Goal: Task Accomplishment & Management: Manage account settings

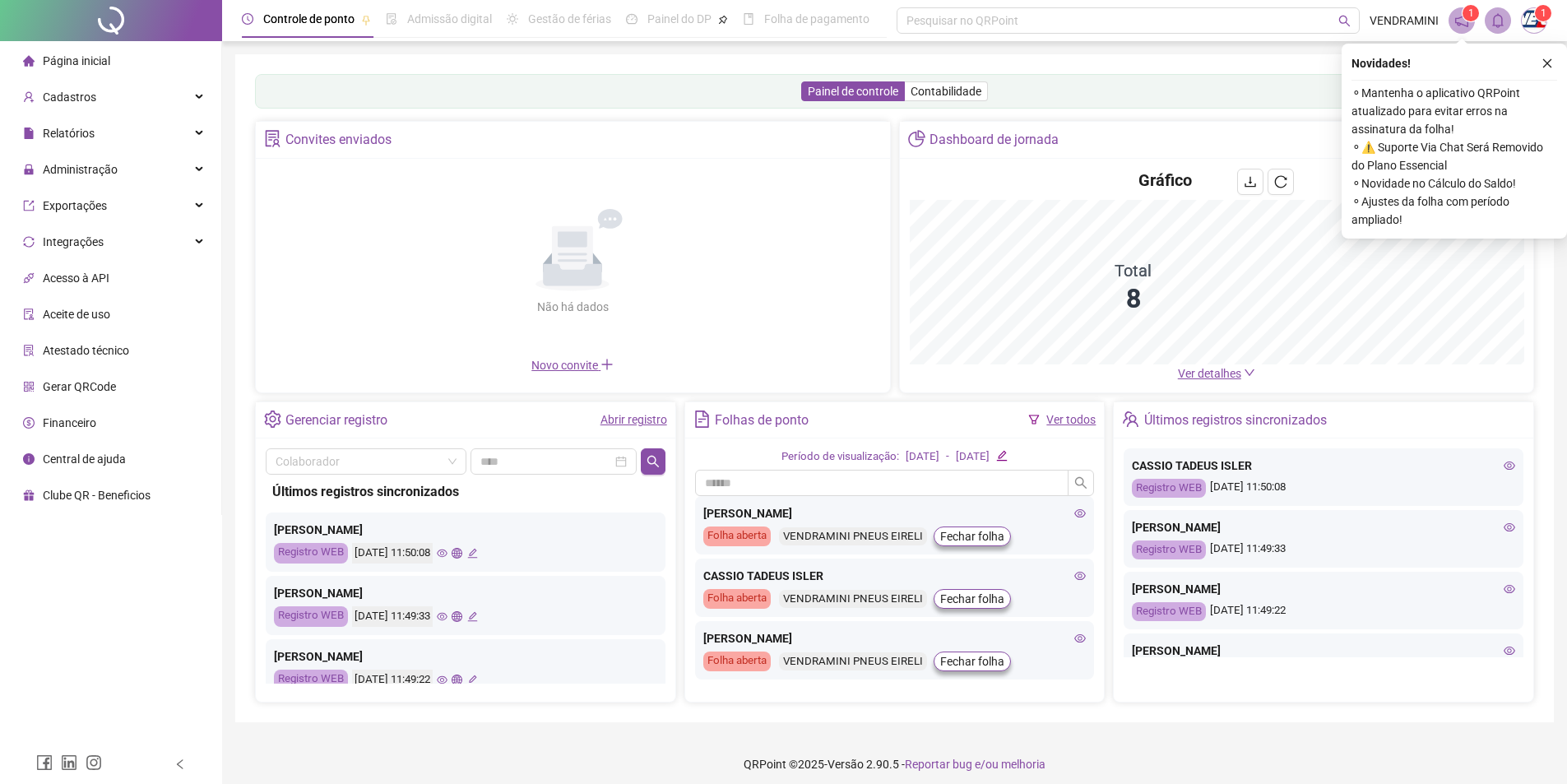
click at [1556, 62] on button "button" at bounding box center [1547, 63] width 20 height 20
click at [1545, 63] on div "Painel de controle Contabilidade Convites enviados Não há dados Não há dados No…" at bounding box center [895, 388] width 1319 height 668
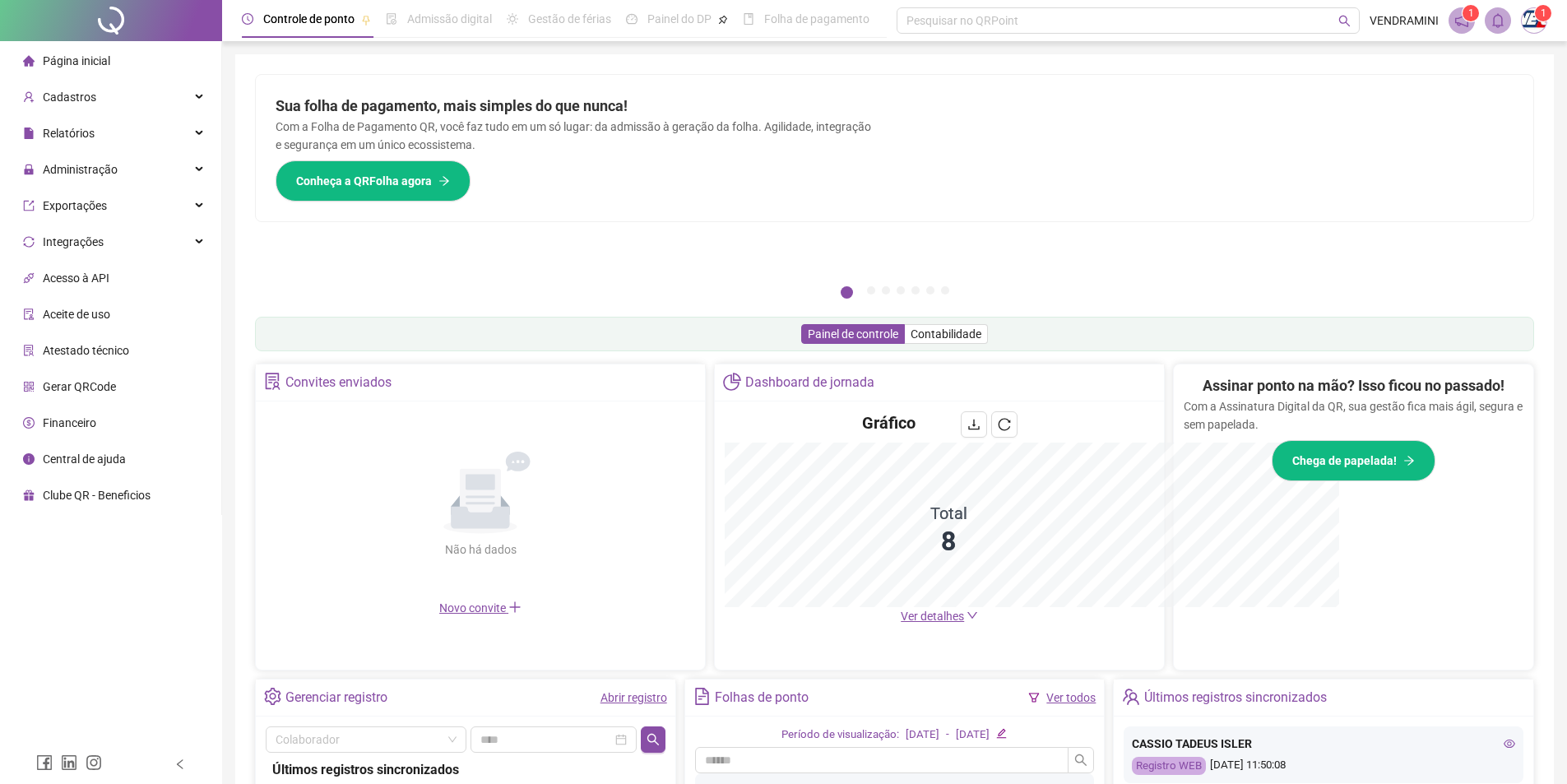
click at [1549, 67] on div "Pague o QRPoint com Cartão de Crédito Sua assinatura: mais segurança, prática e…" at bounding box center [895, 527] width 1319 height 946
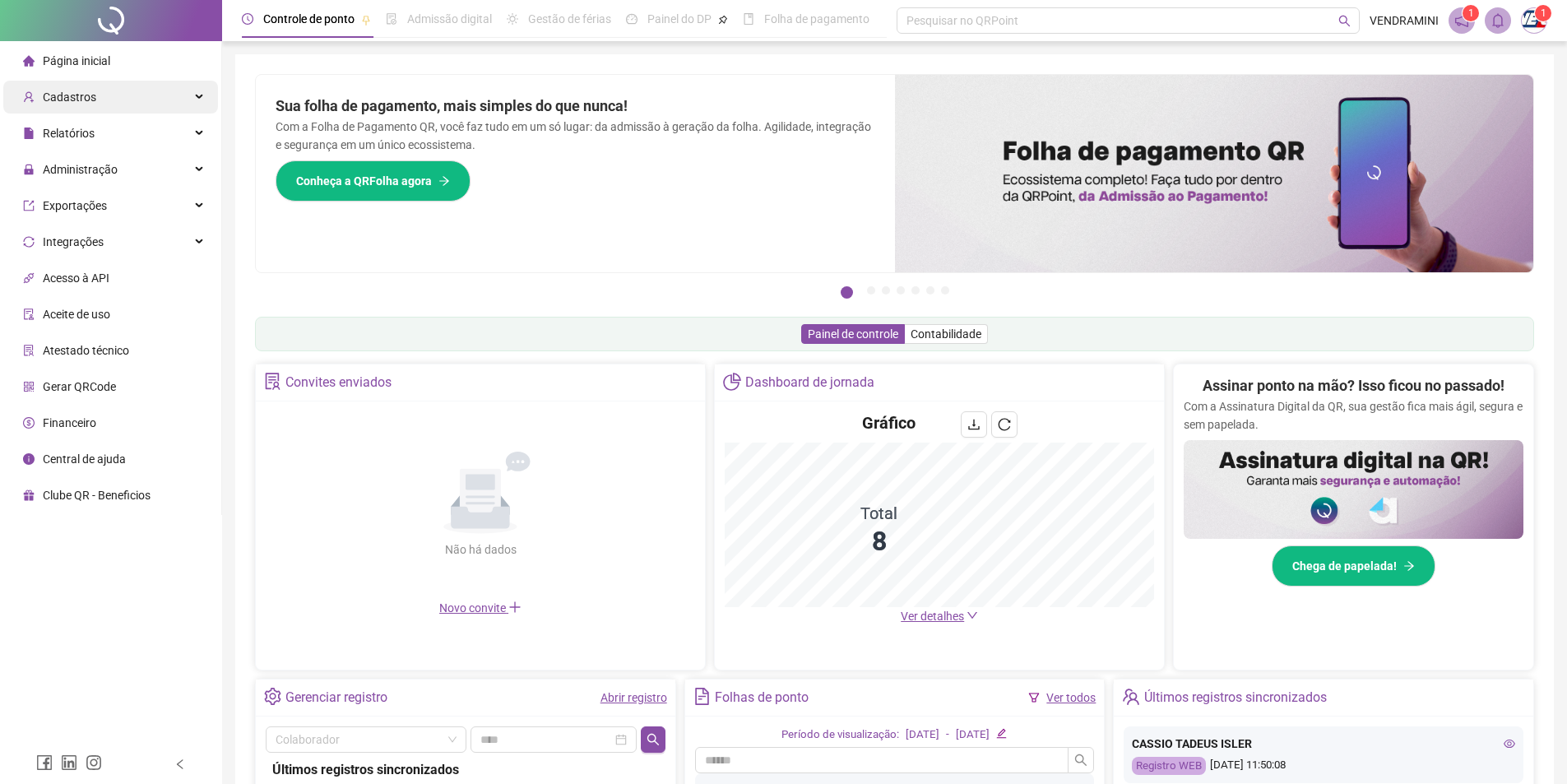
click at [120, 98] on div "Cadastros" at bounding box center [111, 97] width 215 height 33
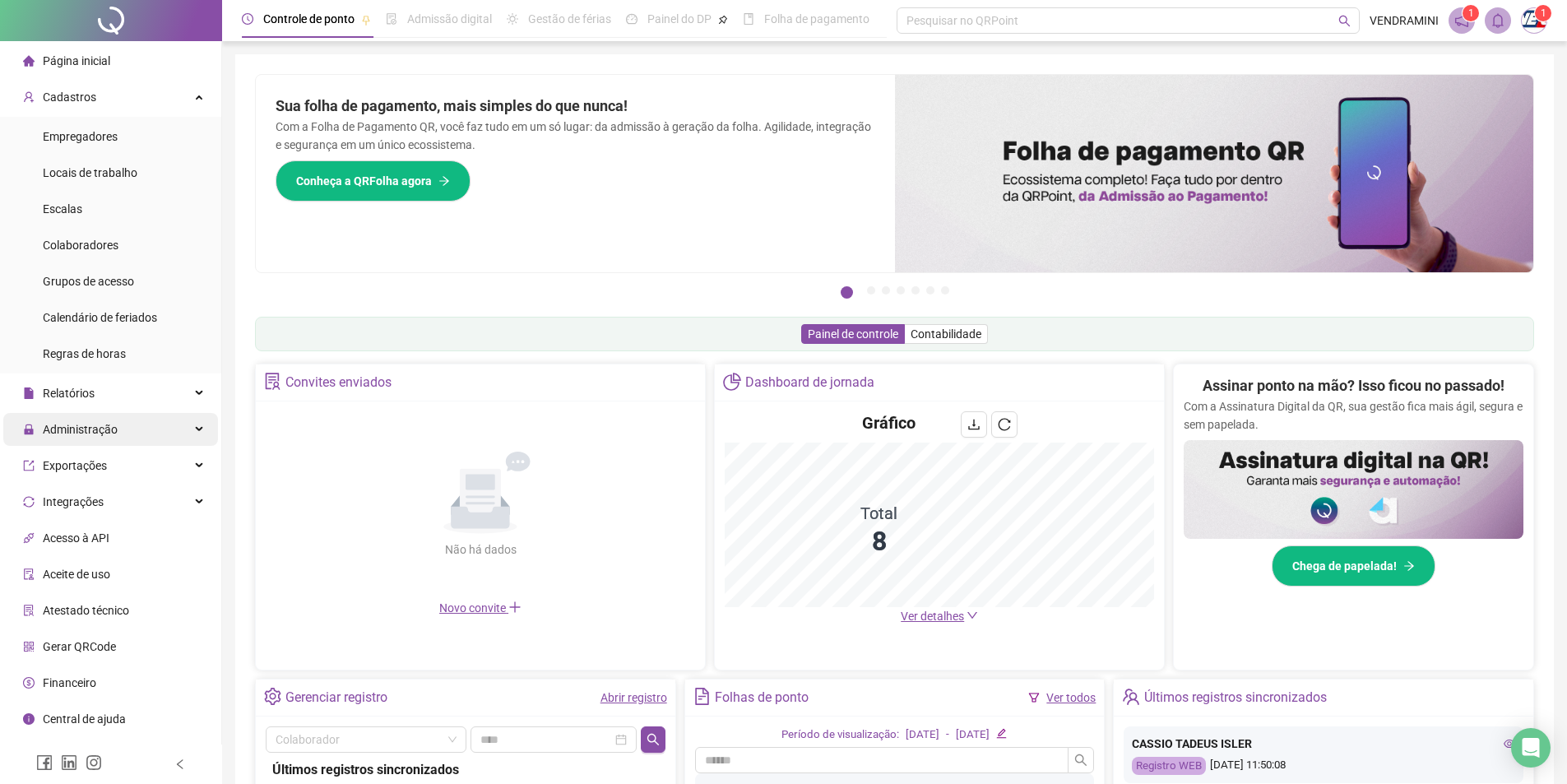
click at [116, 438] on div "Administração" at bounding box center [111, 429] width 215 height 33
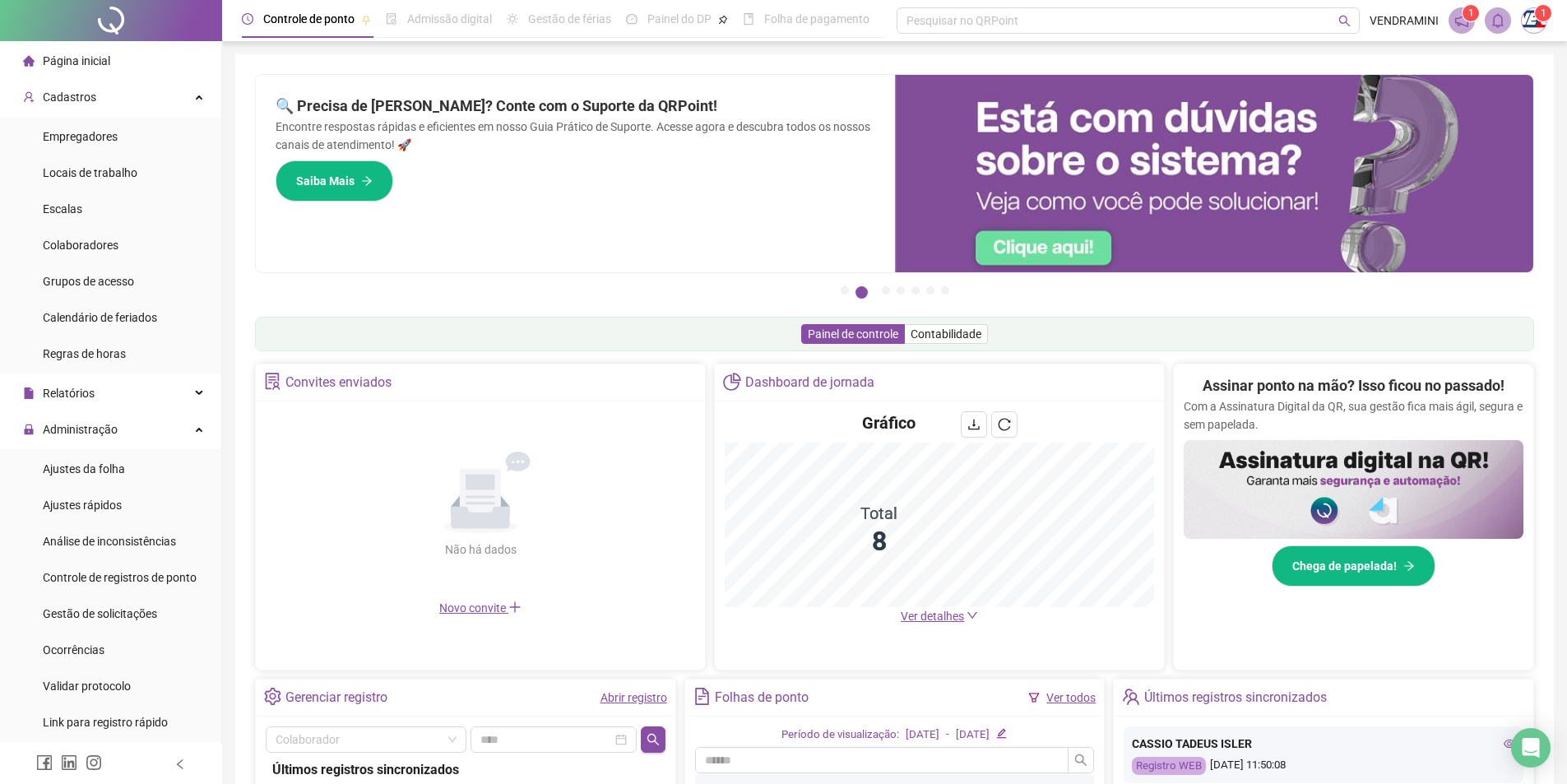
click at [77, 56] on span "Página inicial" at bounding box center [76, 60] width 67 height 13
click at [83, 57] on span "Página inicial" at bounding box center [76, 60] width 67 height 13
click at [101, 138] on span "Empregadores" at bounding box center [80, 136] width 75 height 13
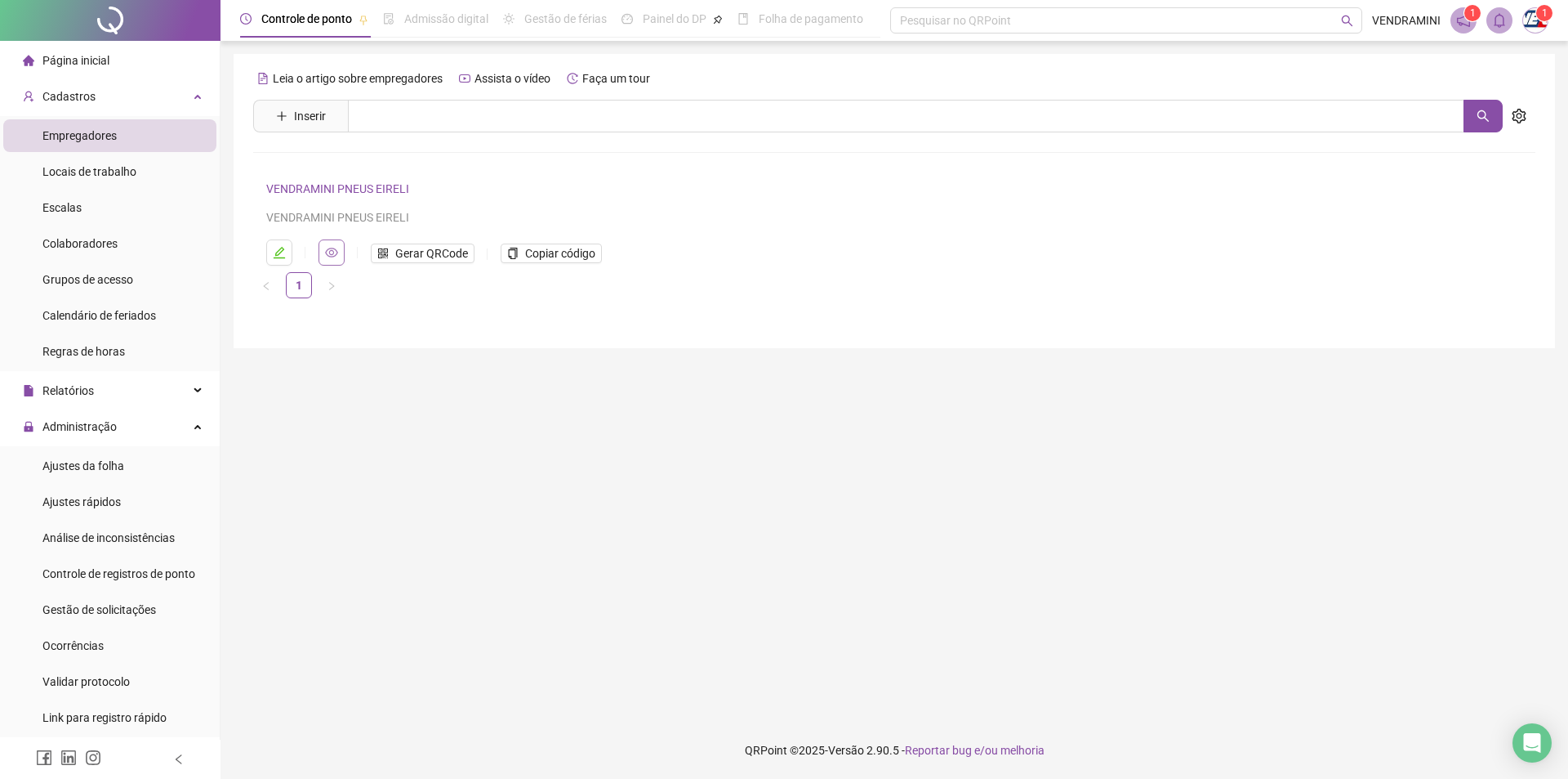
click at [338, 255] on icon "eye" at bounding box center [331, 252] width 13 height 13
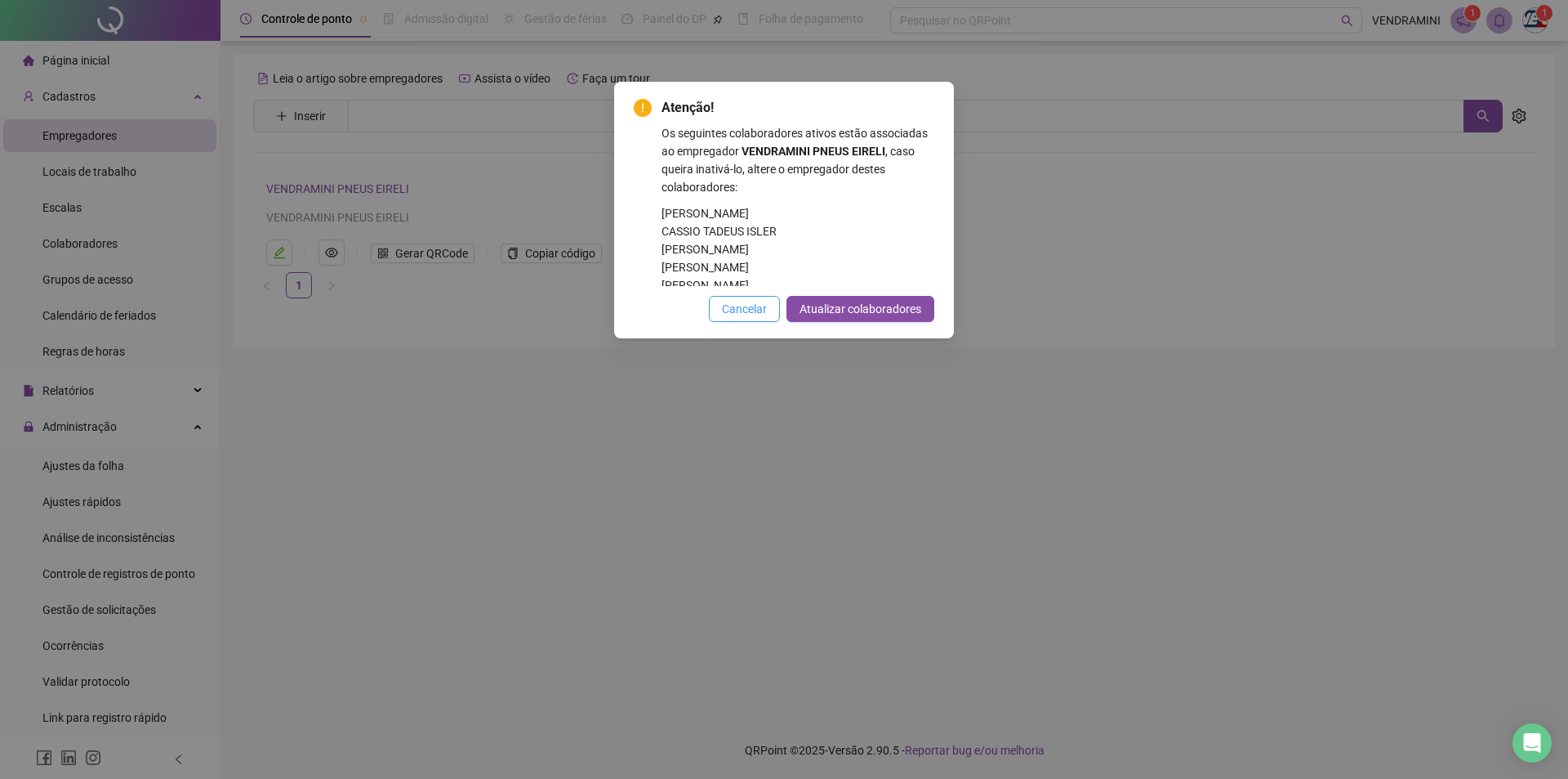
click at [725, 310] on button "Cancelar" at bounding box center [745, 308] width 71 height 26
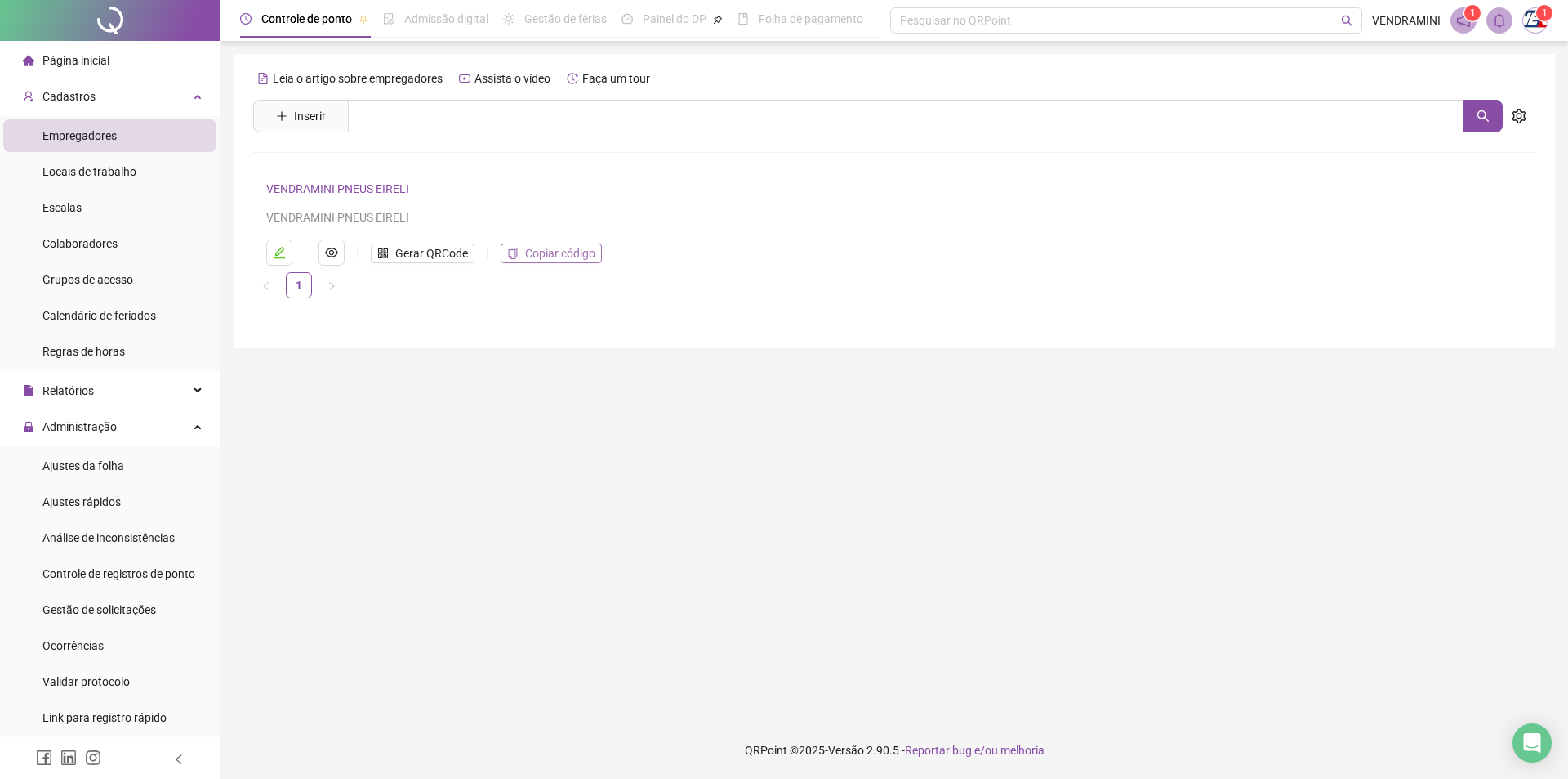
click at [580, 256] on span "Copiar código" at bounding box center [560, 253] width 71 height 18
